Goal: Contribute content: Add original content to the website for others to see

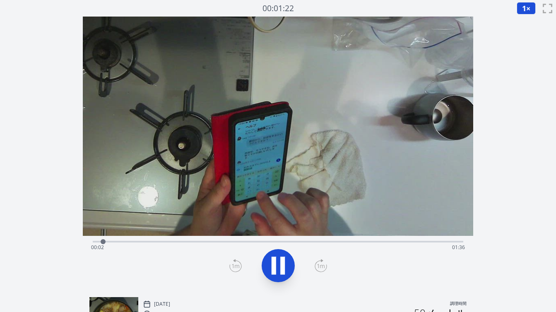
click at [282, 241] on div "経過時間: 00:02 残り時間: 01:36" at bounding box center [278, 241] width 371 height 10
click at [326, 240] on div "経過時間: 00:50 残り時間: 00:48" at bounding box center [278, 241] width 371 height 10
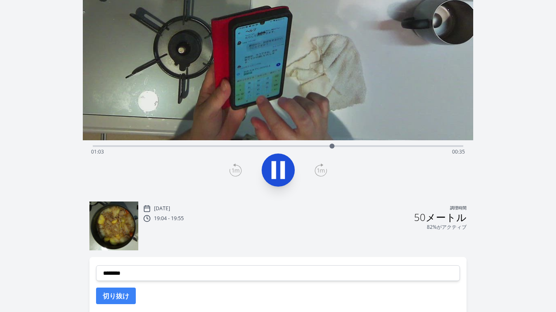
scroll to position [97, 0]
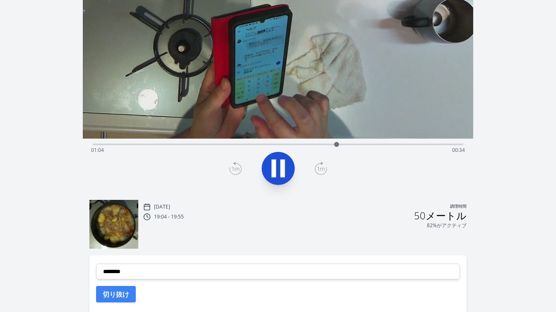
click at [401, 144] on div "経過時間: 01:04 残り時間: 00:34" at bounding box center [278, 150] width 374 height 13
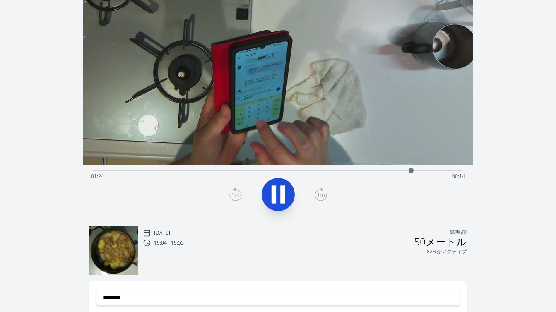
click at [500, 120] on div "録音を破棄しますか? 一度破棄すると回復できなくなります。 キャンセル 記録を破棄 00:43:30 1 × 0.25× 0.5× 1× 1.5倍 2× fu…" at bounding box center [278, 165] width 556 height 473
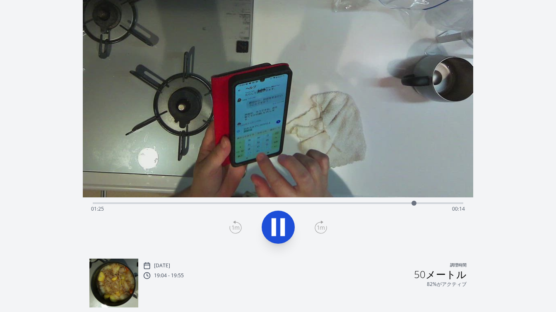
scroll to position [37, 0]
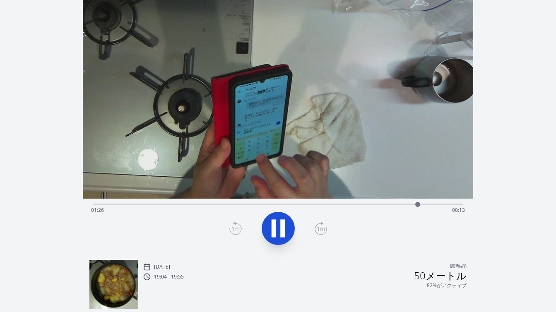
click at [440, 205] on div "経過時間: 01:26 残り時間: 00:13" at bounding box center [278, 210] width 374 height 13
click at [452, 205] on div "経過時間: 01:32 残り時間: 00:06" at bounding box center [278, 210] width 374 height 13
click at [445, 204] on div "経過時間: 01:37 残り時間: 00:01" at bounding box center [278, 210] width 374 height 13
click at [283, 231] on icon at bounding box center [282, 229] width 5 height 18
click at [237, 230] on icon at bounding box center [235, 228] width 12 height 13
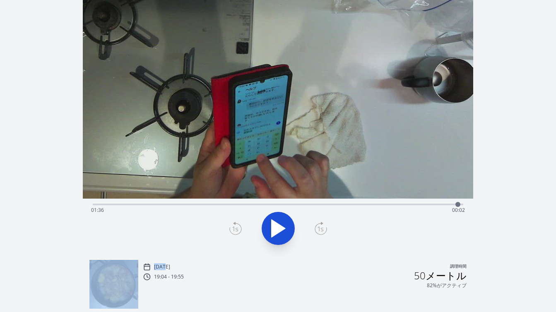
click at [237, 230] on icon at bounding box center [235, 228] width 12 height 13
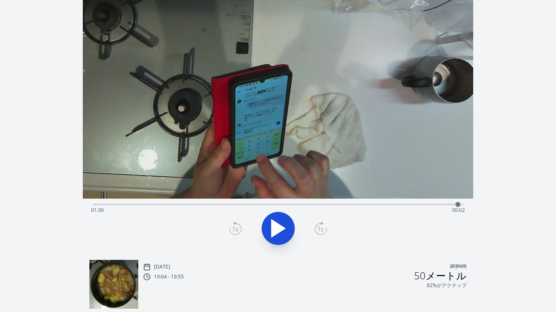
click at [237, 230] on icon at bounding box center [235, 228] width 12 height 13
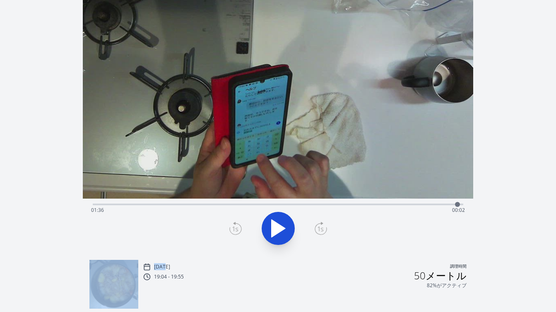
click at [237, 230] on icon at bounding box center [235, 228] width 12 height 13
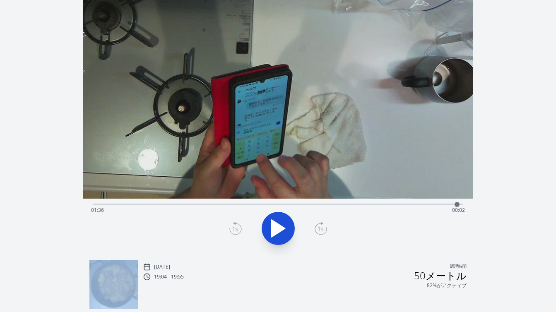
click at [318, 229] on icon at bounding box center [321, 228] width 12 height 13
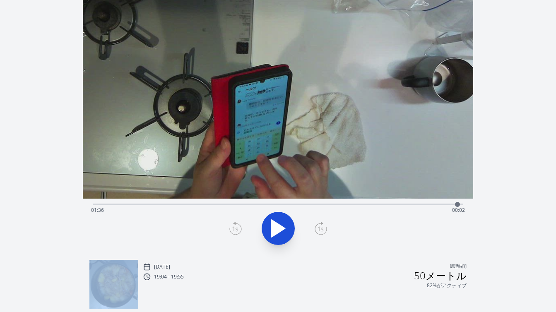
click at [318, 229] on icon at bounding box center [321, 228] width 12 height 13
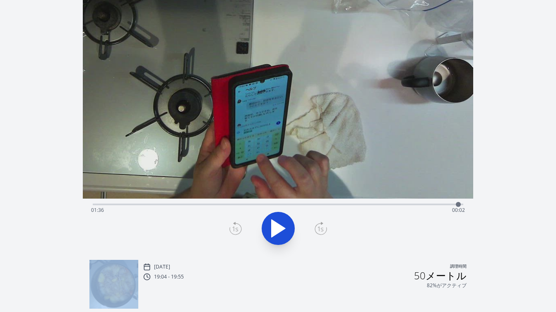
click at [318, 229] on icon at bounding box center [321, 228] width 12 height 13
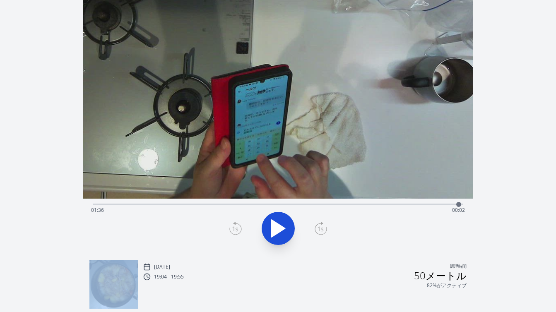
click at [318, 229] on icon at bounding box center [321, 228] width 12 height 13
click at [322, 230] on icon at bounding box center [321, 228] width 12 height 13
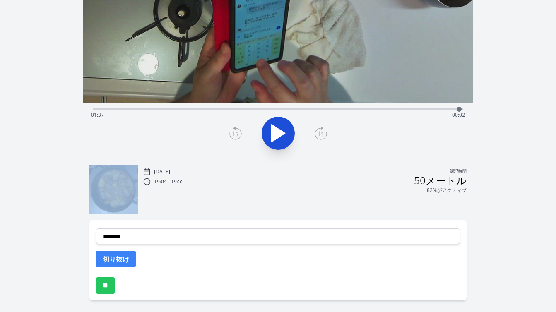
scroll to position [161, 0]
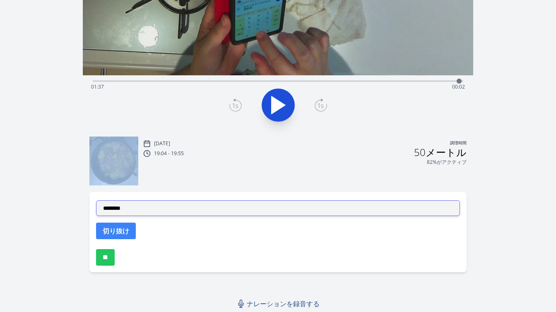
click at [268, 210] on select "**********" at bounding box center [278, 208] width 364 height 16
select select "**********"
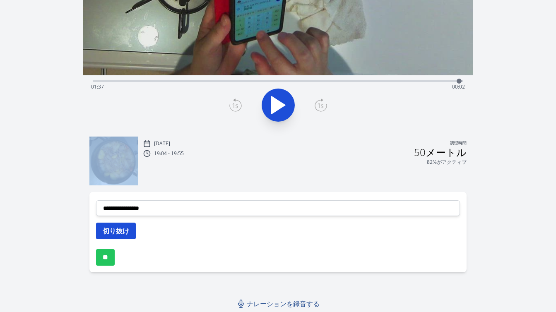
click at [125, 230] on font "切り抜け" at bounding box center [116, 231] width 27 height 9
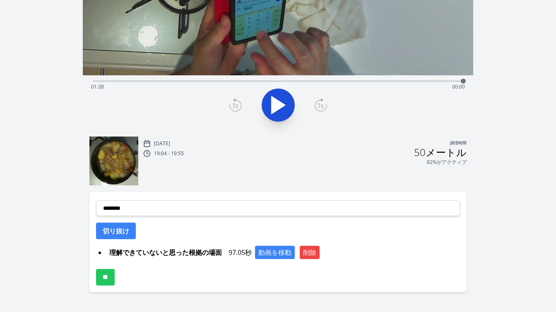
click at [509, 133] on div "録音を破棄しますか? 一度破棄すると回復できなくなります。 キャンセル 記録を破棄 00:50:45 1 × 0.25× 0.5× 1× 1.5倍 2× fu…" at bounding box center [278, 85] width 556 height 493
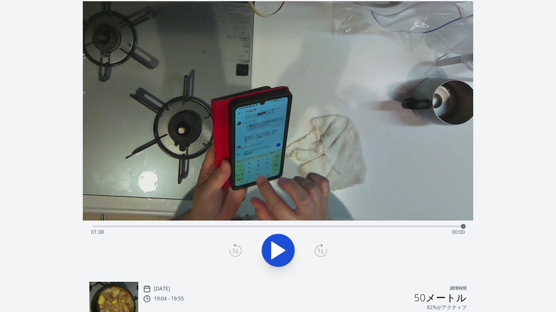
scroll to position [0, 0]
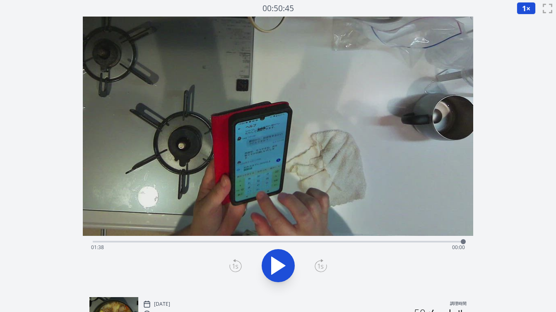
click at [287, 239] on div "経過時間: 01:38 残り時間: 00:00" at bounding box center [278, 241] width 371 height 10
click at [278, 262] on icon at bounding box center [279, 265] width 14 height 17
click at [278, 262] on icon at bounding box center [278, 265] width 23 height 23
click at [239, 271] on icon at bounding box center [235, 265] width 12 height 13
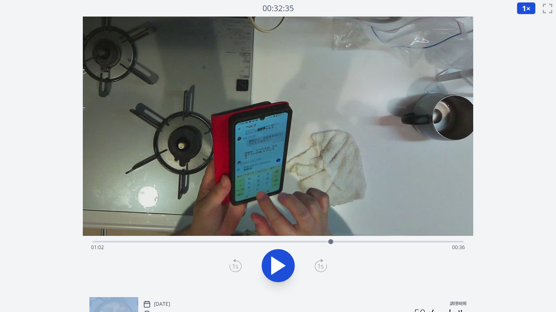
click at [239, 271] on icon at bounding box center [235, 265] width 12 height 13
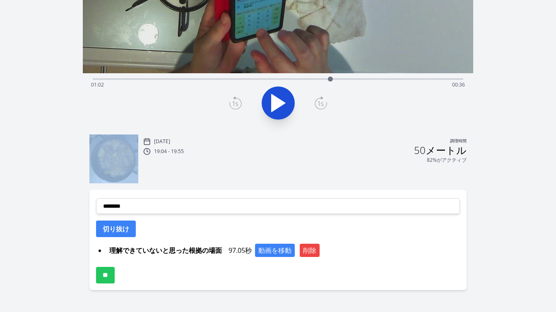
scroll to position [172, 0]
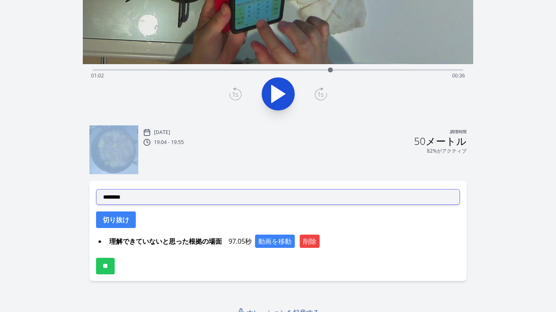
click at [217, 202] on select "**********" at bounding box center [278, 197] width 364 height 16
click at [206, 196] on select "**********" at bounding box center [278, 197] width 364 height 16
select select "**********"
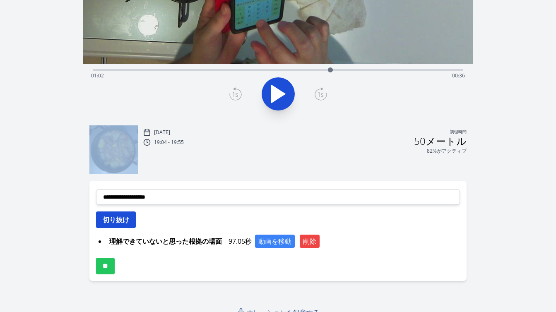
click at [127, 222] on font "切り抜け" at bounding box center [116, 219] width 27 height 9
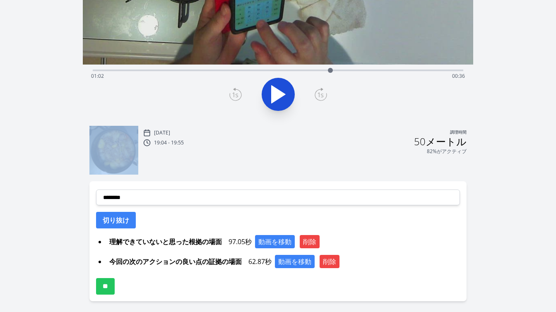
scroll to position [174, 0]
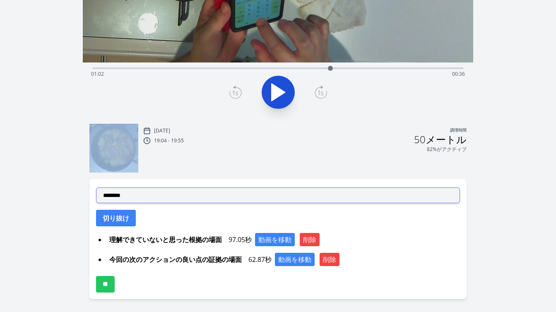
click at [217, 196] on select "**********" at bounding box center [278, 196] width 364 height 16
select select "**********"
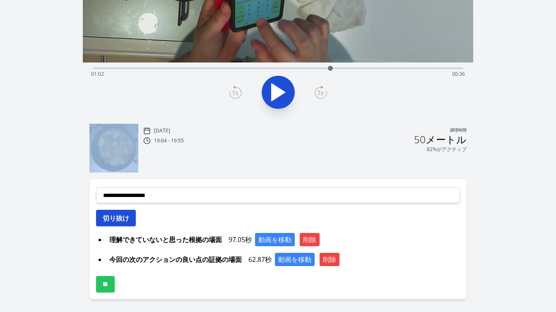
click at [131, 224] on button "切り抜け" at bounding box center [116, 218] width 40 height 17
select select
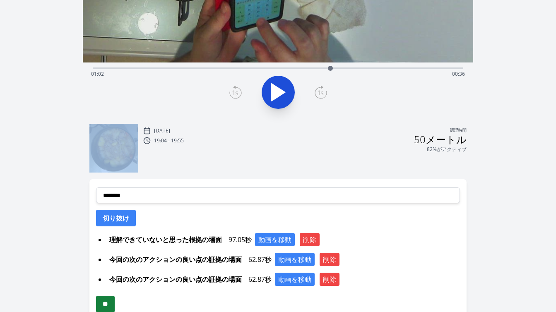
click at [111, 301] on input "**" at bounding box center [105, 304] width 19 height 17
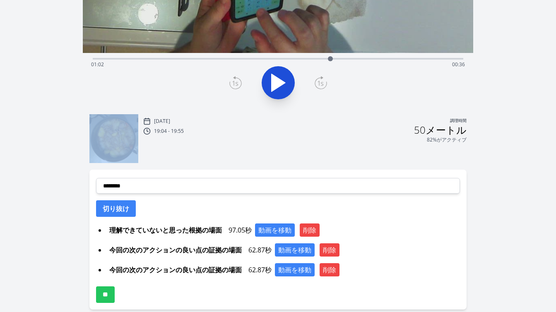
scroll to position [186, 0]
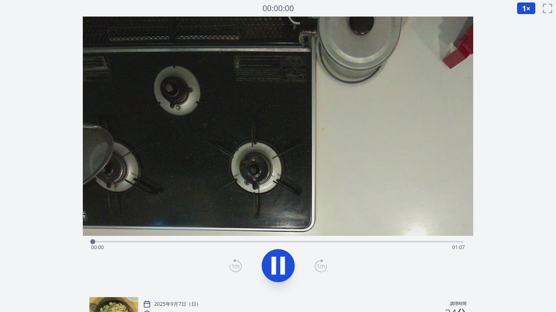
click at [324, 241] on div "経過時間: 00:00 残り時間: 01:07" at bounding box center [278, 247] width 374 height 13
click at [344, 244] on div "経過時間: 00:42 残り時間: 00:24" at bounding box center [278, 247] width 374 height 13
click at [380, 241] on div "経過時間: 00:45 残り時間: 00:21" at bounding box center [278, 247] width 374 height 13
click at [404, 239] on div "経過時間: 00:51 残り時間: 00:15" at bounding box center [278, 241] width 371 height 10
click at [269, 239] on div "経過時間: 00:56 残り時間: 00:10" at bounding box center [278, 241] width 371 height 10
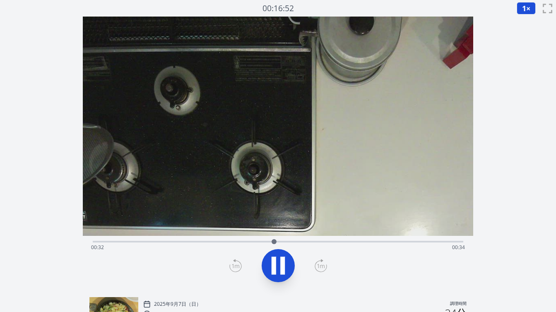
click at [248, 239] on div "経過時間: 00:32 残り時間: 00:34" at bounding box center [278, 241] width 371 height 10
click at [276, 256] on icon at bounding box center [278, 265] width 23 height 23
click at [235, 260] on icon at bounding box center [235, 265] width 12 height 13
click at [236, 261] on icon at bounding box center [235, 265] width 12 height 13
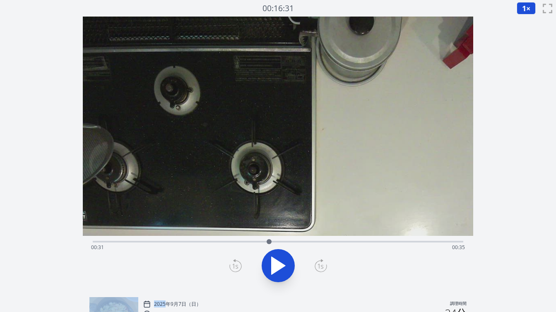
click at [236, 261] on icon at bounding box center [235, 265] width 12 height 13
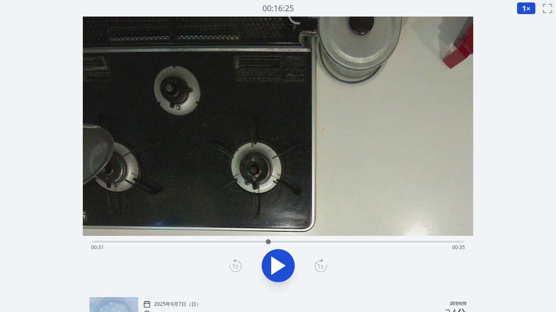
click at [236, 261] on icon at bounding box center [235, 265] width 12 height 13
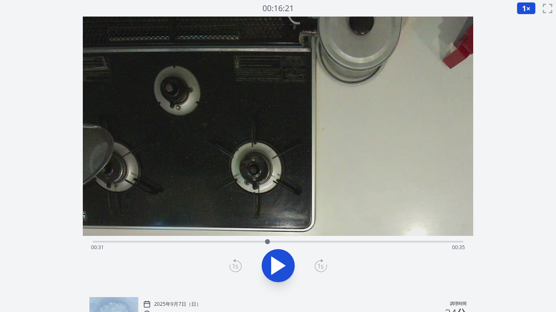
click at [236, 261] on icon at bounding box center [235, 265] width 12 height 13
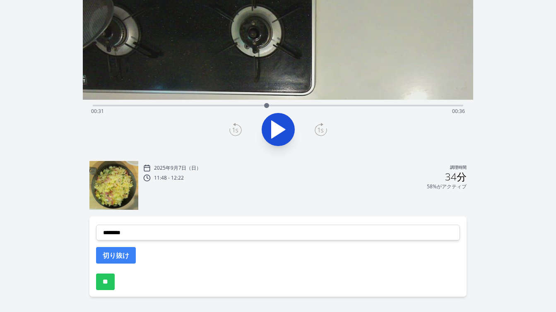
scroll to position [161, 0]
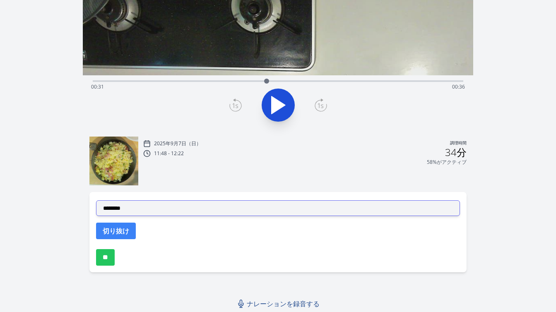
click at [235, 211] on select "**********" at bounding box center [278, 208] width 364 height 16
select select "**********"
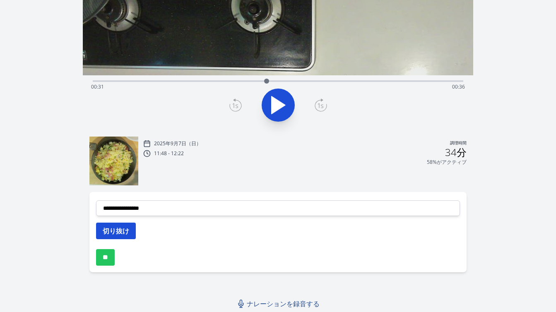
click at [130, 233] on button "切り抜け" at bounding box center [116, 231] width 40 height 17
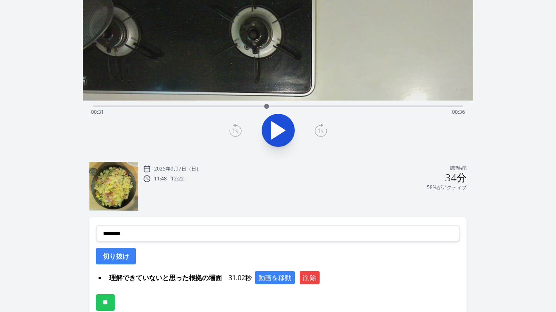
scroll to position [119, 0]
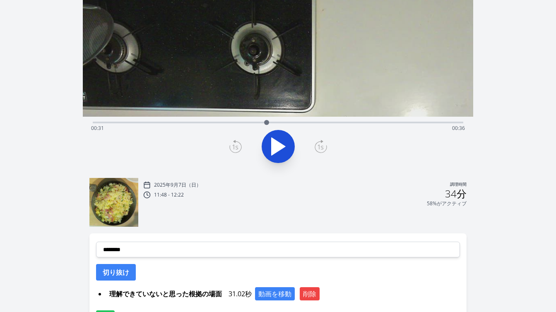
click at [197, 123] on div "経過時間: 00:31 残り時間: 00:36" at bounding box center [278, 128] width 374 height 13
click at [280, 147] on icon at bounding box center [279, 146] width 14 height 17
click at [280, 147] on icon at bounding box center [282, 147] width 5 height 18
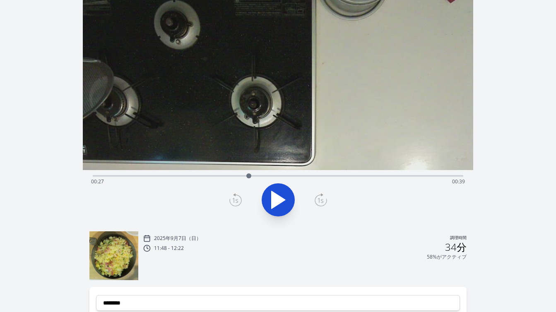
scroll to position [34, 0]
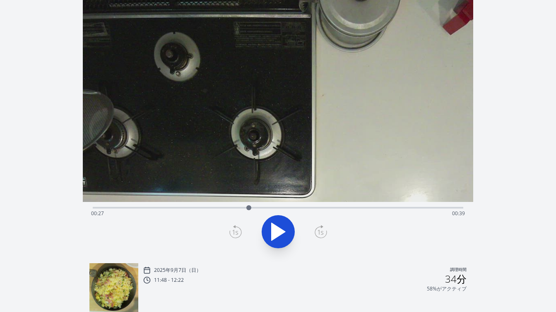
click at [232, 230] on icon at bounding box center [235, 231] width 12 height 13
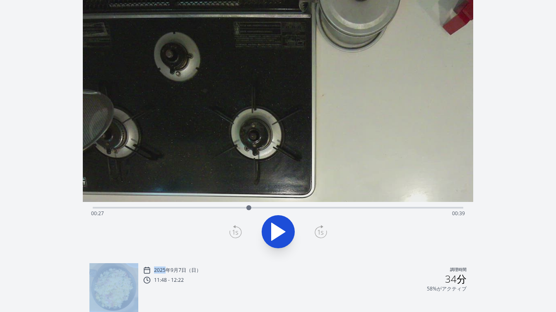
click at [232, 230] on icon at bounding box center [235, 231] width 12 height 13
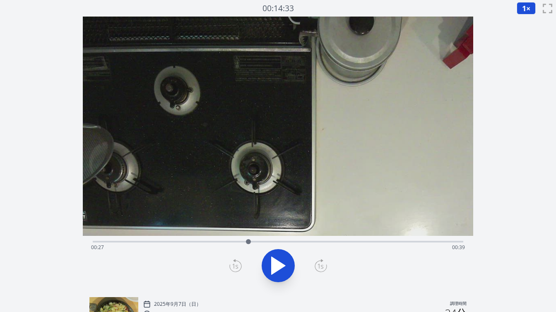
click at [236, 266] on icon at bounding box center [235, 266] width 6 height 5
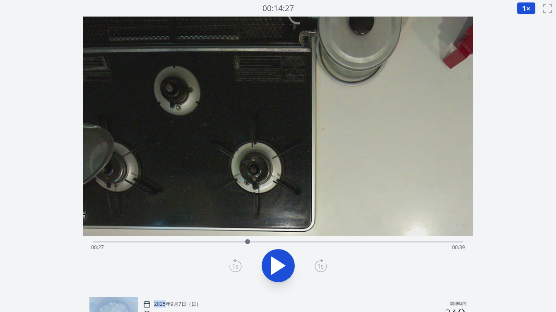
click at [236, 266] on icon at bounding box center [235, 266] width 6 height 5
click at [324, 268] on icon at bounding box center [321, 265] width 12 height 13
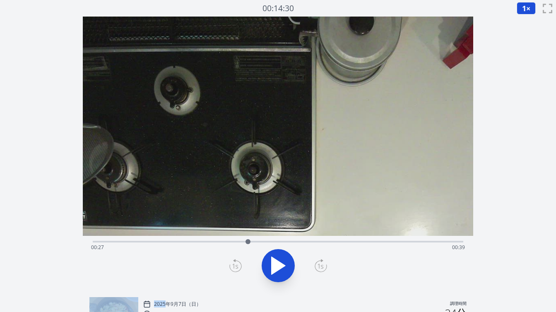
click at [324, 268] on icon at bounding box center [321, 265] width 12 height 13
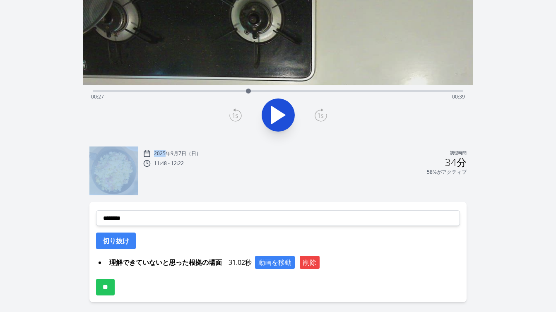
scroll to position [151, 0]
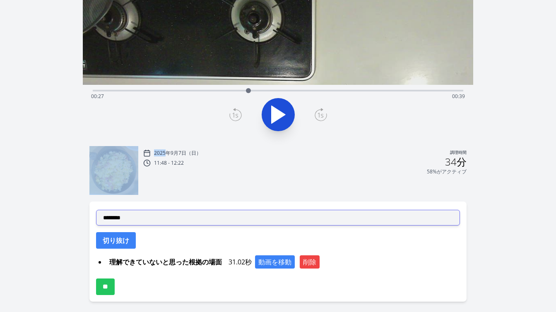
click at [177, 223] on select "**********" at bounding box center [278, 218] width 364 height 16
select select "**********"
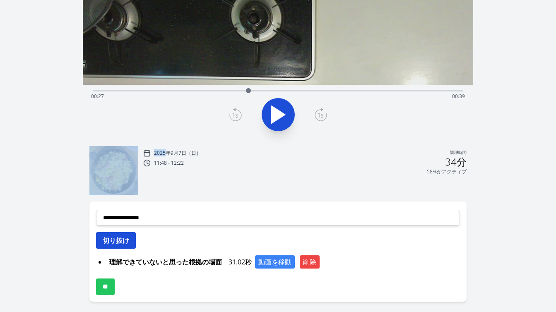
click at [127, 239] on font "切り抜け" at bounding box center [116, 240] width 27 height 9
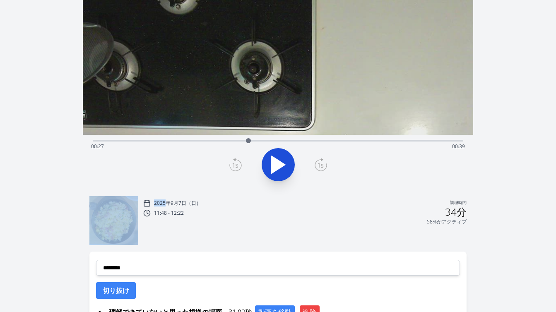
scroll to position [84, 0]
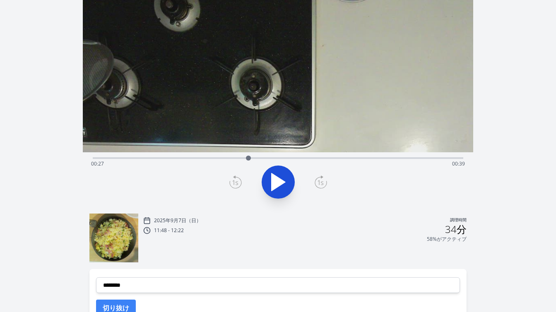
click at [235, 156] on div "経過時間: 00:27 残り時間: 00:39" at bounding box center [278, 157] width 371 height 10
click at [239, 157] on div at bounding box center [235, 158] width 12 height 12
click at [242, 159] on div at bounding box center [238, 158] width 12 height 12
click at [238, 181] on icon at bounding box center [235, 182] width 12 height 13
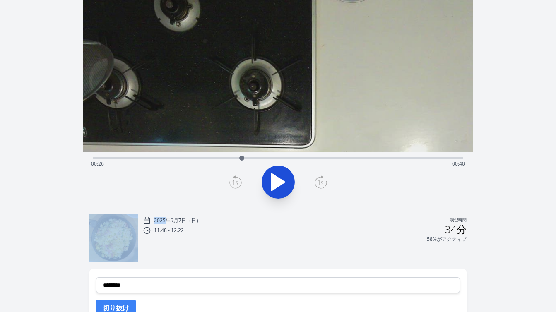
click at [238, 181] on icon at bounding box center [235, 182] width 12 height 13
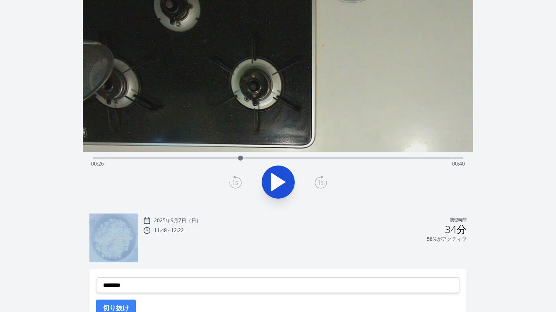
click at [238, 181] on icon at bounding box center [235, 182] width 12 height 13
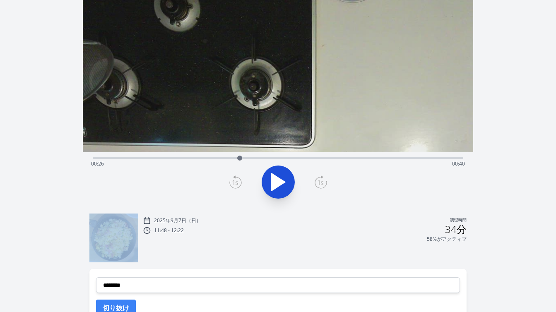
click at [238, 181] on icon at bounding box center [235, 182] width 12 height 13
click at [323, 185] on icon at bounding box center [321, 183] width 6 height 5
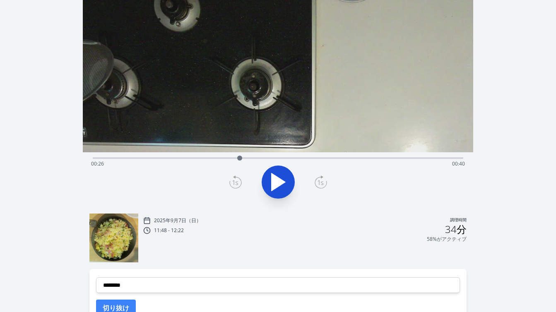
click at [234, 181] on icon at bounding box center [235, 182] width 12 height 13
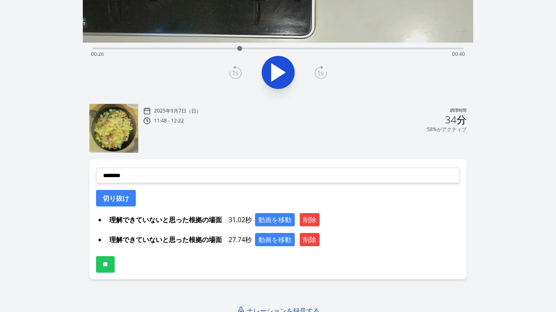
scroll to position [200, 0]
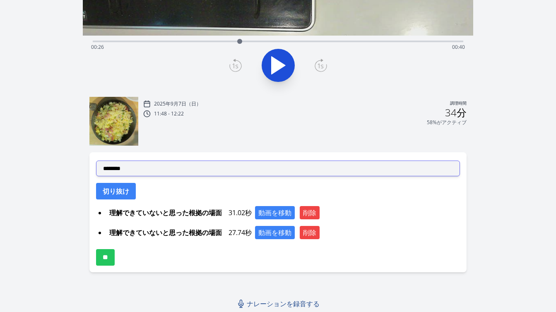
click at [233, 171] on select "**********" at bounding box center [278, 169] width 364 height 16
select select "**********"
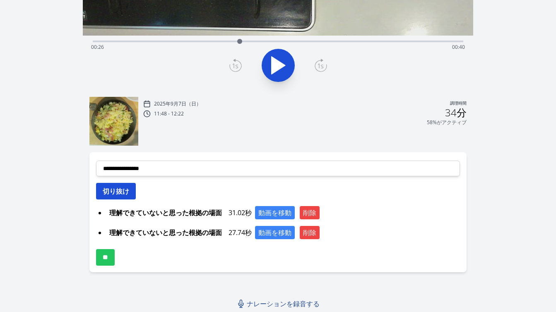
click at [129, 190] on font "切り抜け" at bounding box center [116, 191] width 27 height 9
select select
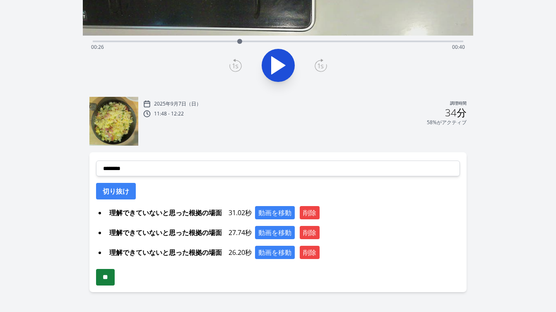
click at [115, 283] on input "**" at bounding box center [105, 277] width 19 height 17
